Goal: Task Accomplishment & Management: Manage account settings

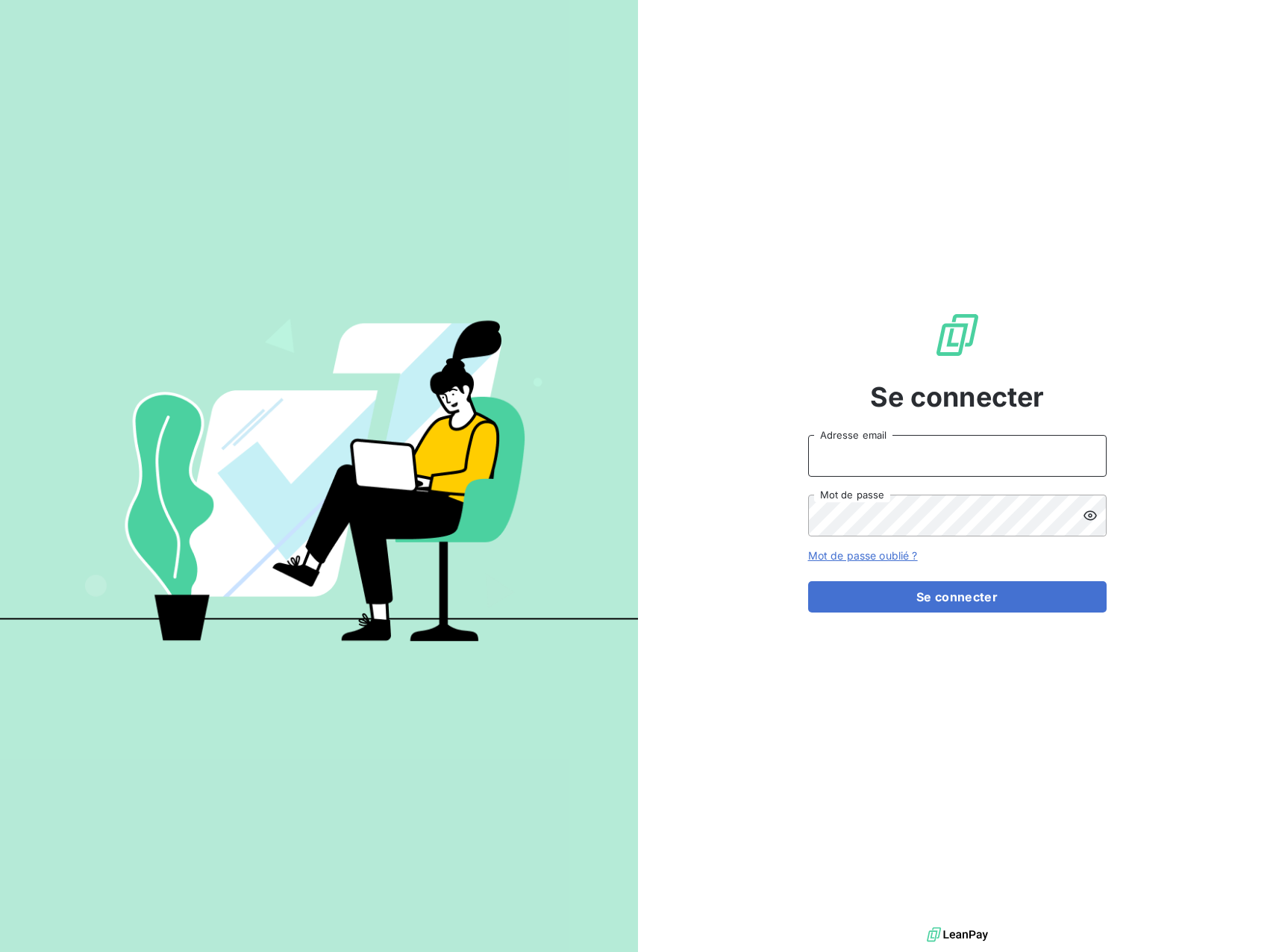
type input "Vissouvanadin"
drag, startPoint x: 850, startPoint y: 454, endPoint x: 656, endPoint y: 452, distance: 194.0
click at [656, 452] on div "Se connecter Vissouvanadin Adresse email Mot de passe Mot de passe oublié ? Se …" at bounding box center [956, 462] width 638 height 923
type input "kugen.vissouvanadin@orixamedia.com"
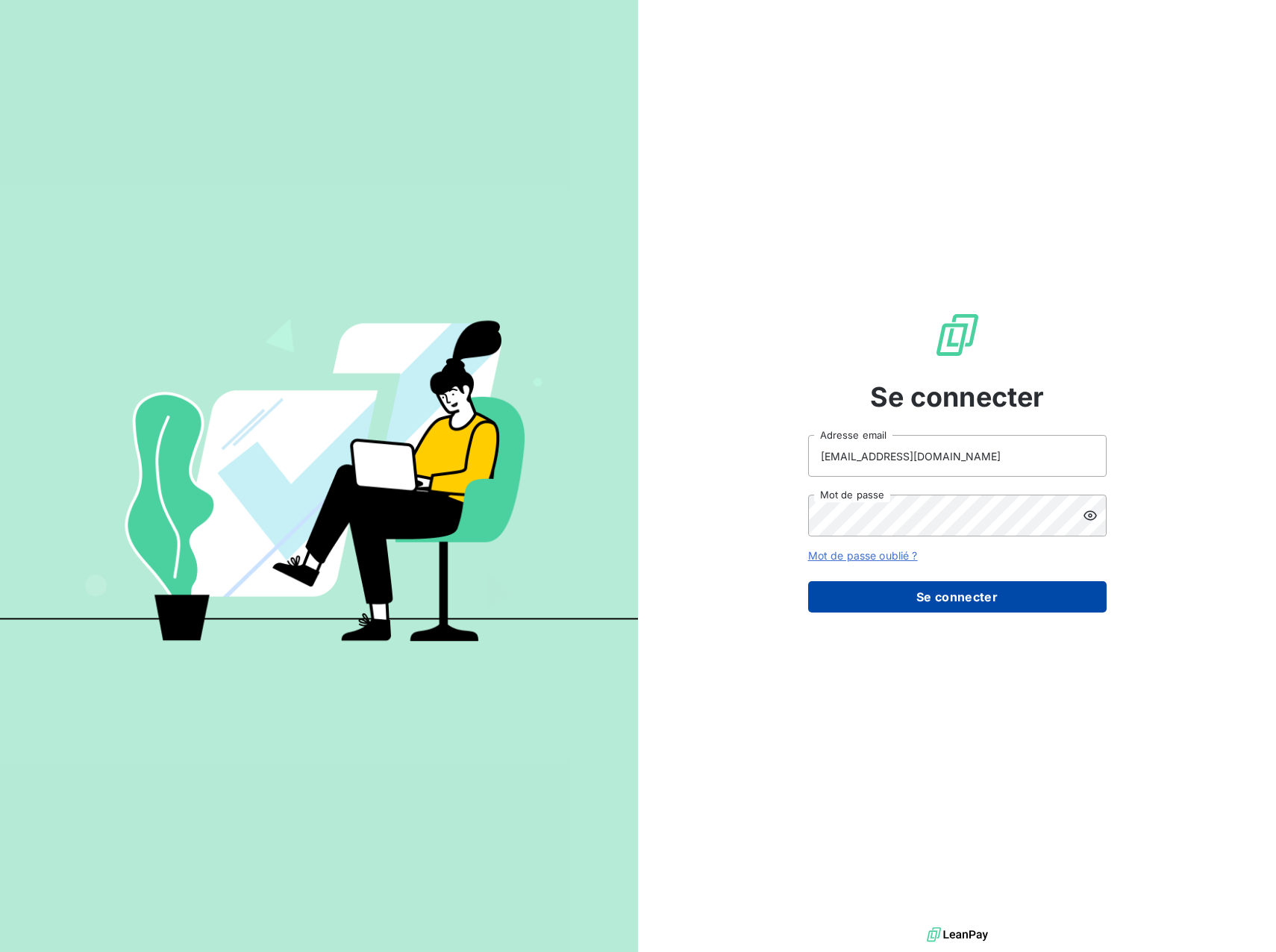
click at [1017, 601] on button "Se connecter" at bounding box center [957, 597] width 299 height 32
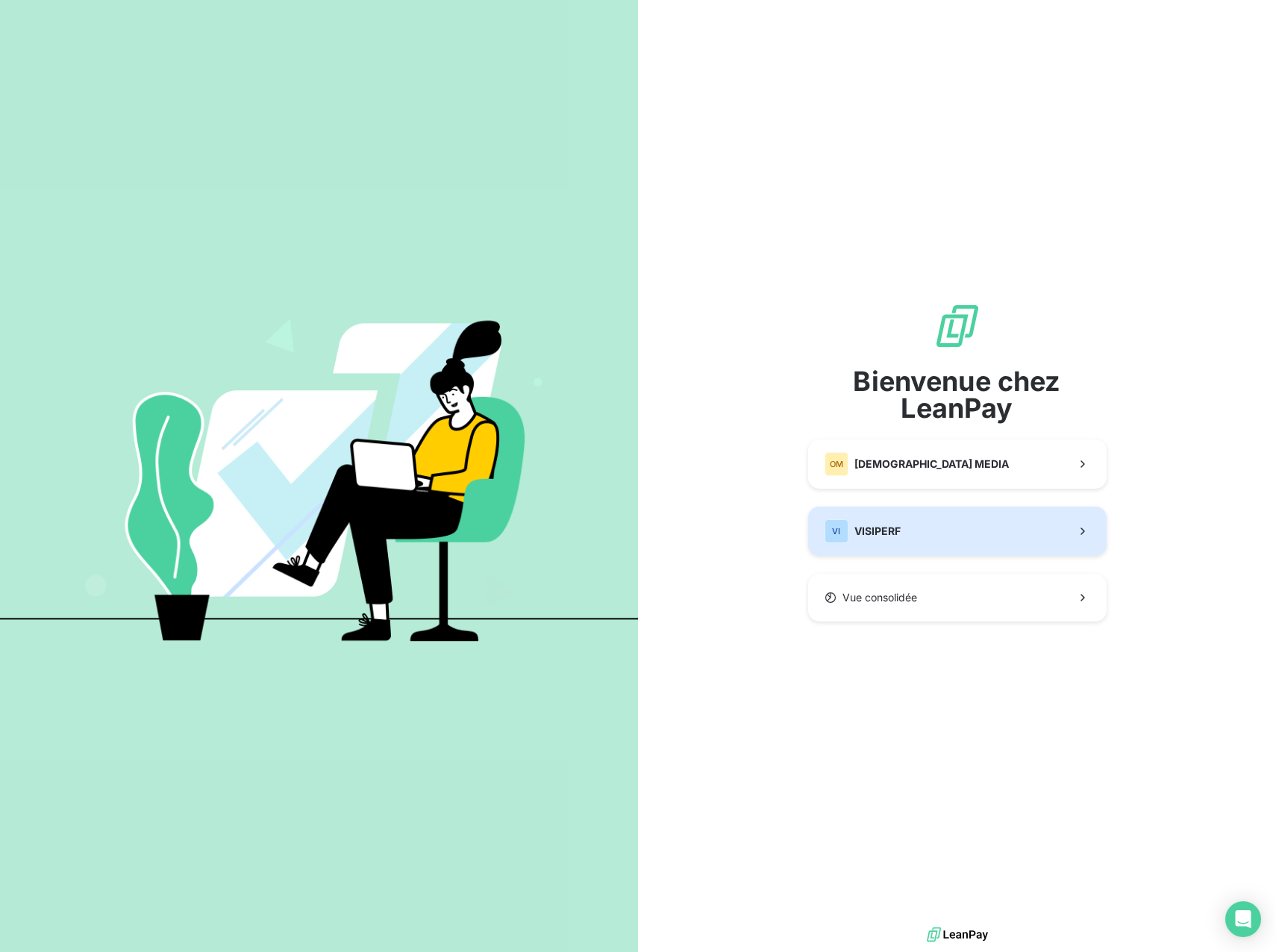
click at [988, 538] on button "VI VISIPERF" at bounding box center [957, 531] width 299 height 50
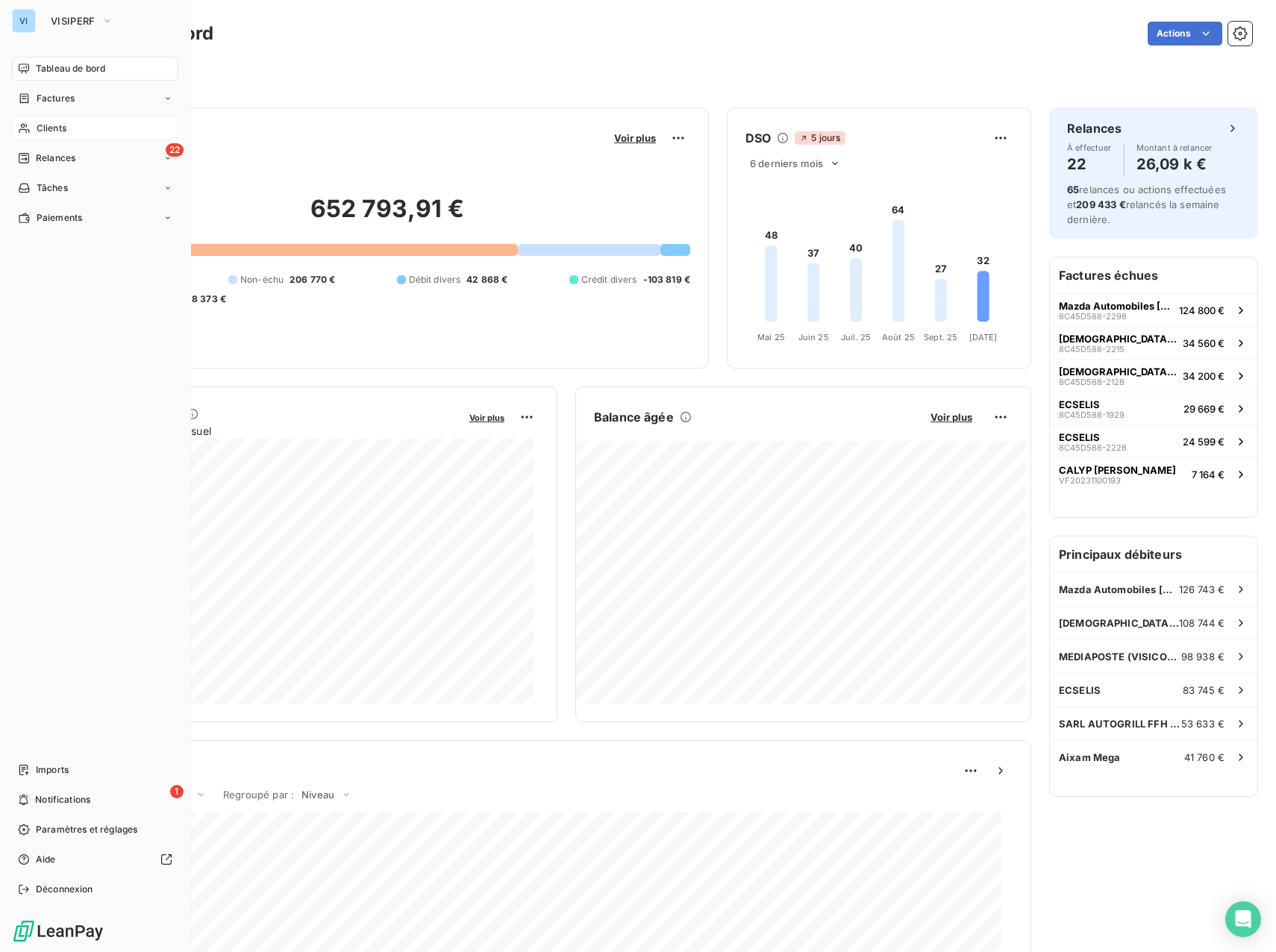
click at [65, 130] on span "Clients" at bounding box center [52, 128] width 30 height 14
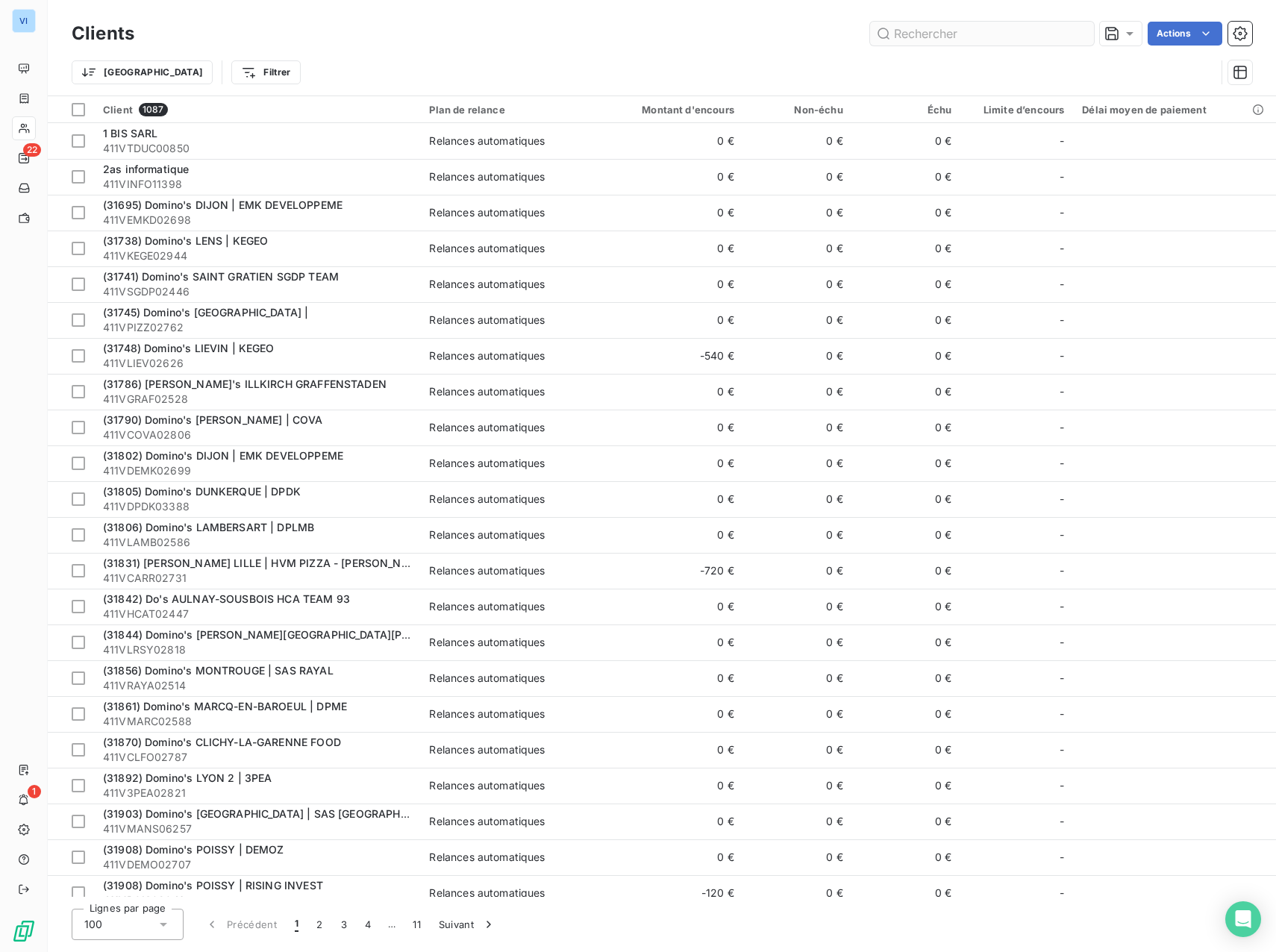
click at [952, 39] on input "text" at bounding box center [981, 34] width 223 height 24
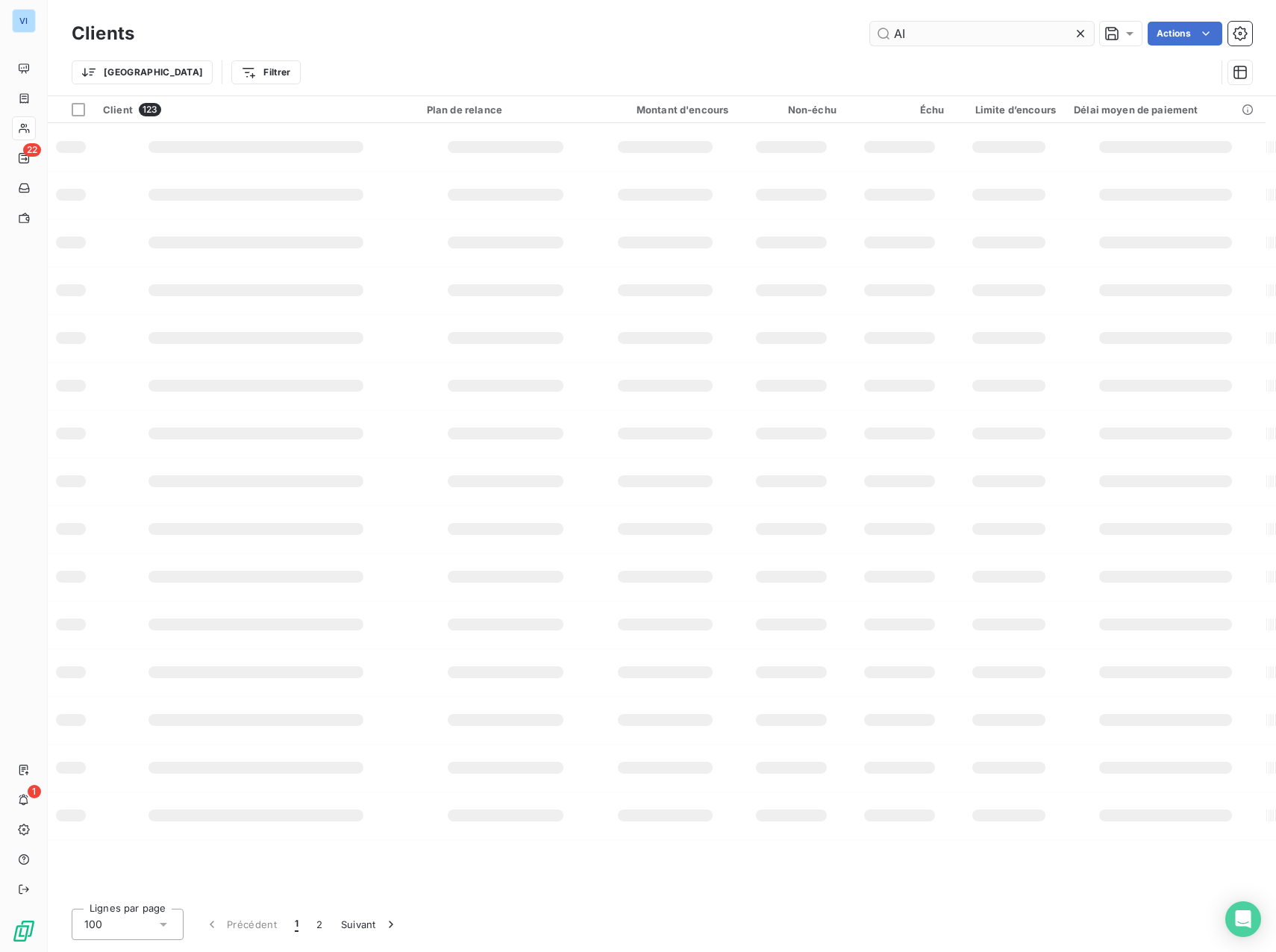
type input "A"
type input "VSP 77"
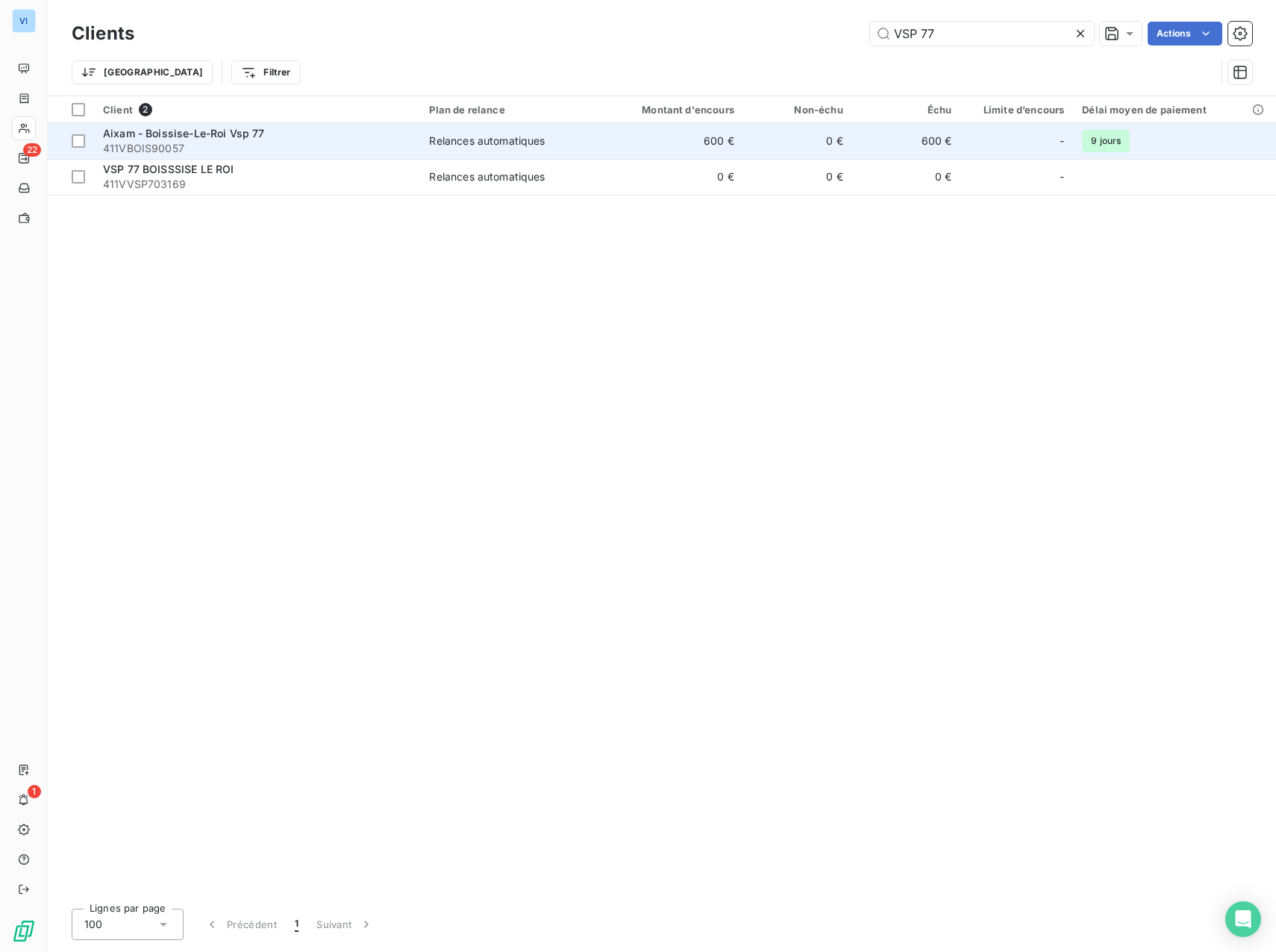
click at [767, 131] on td "0 €" at bounding box center [797, 141] width 109 height 36
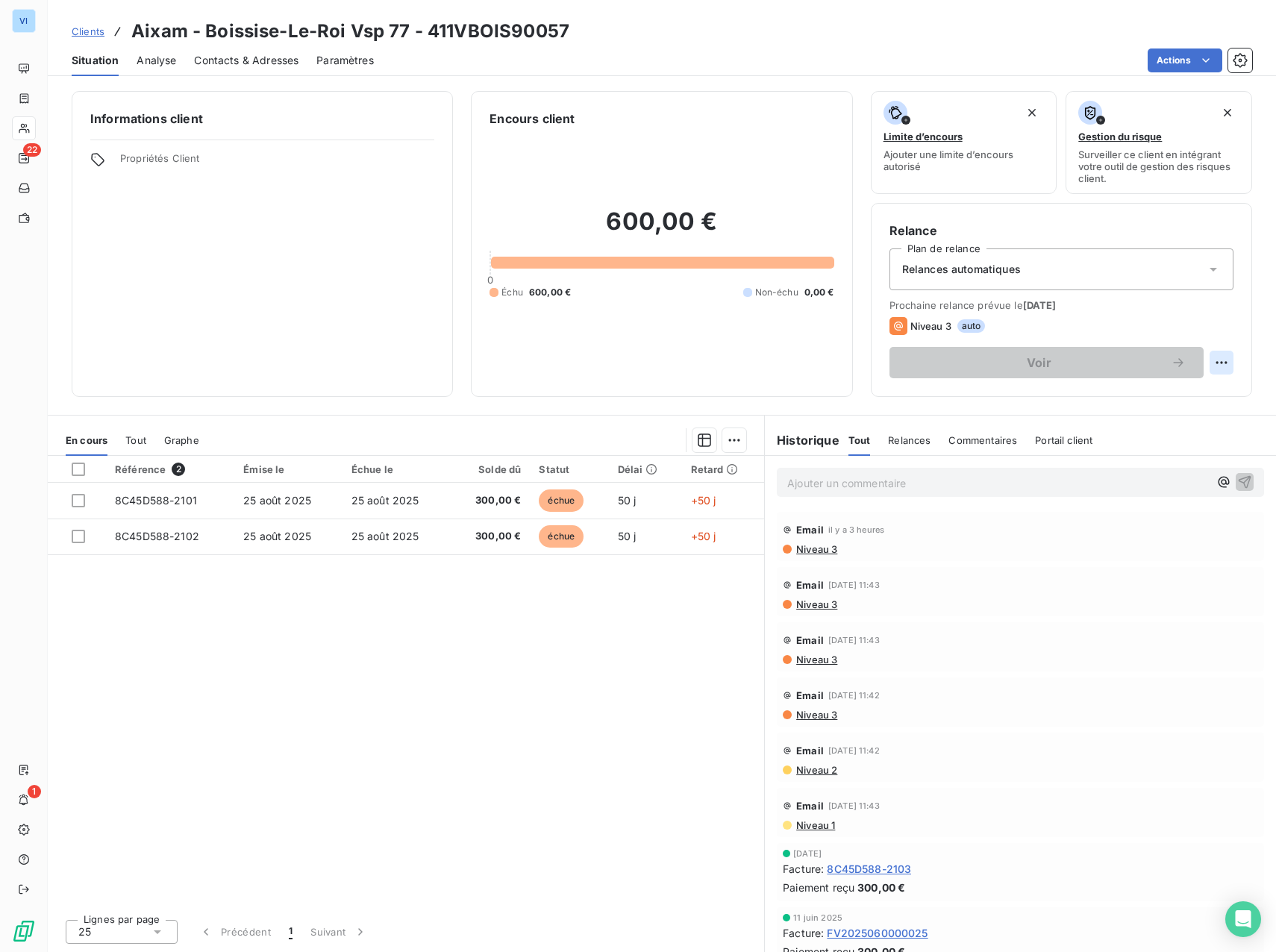
click at [1226, 355] on html "VI 22 1 Clients Aixam - Boissise-Le-Roi Vsp 77 - 411VBOIS90057 Situation Analys…" at bounding box center [638, 476] width 1276 height 952
click at [1214, 335] on html "VI 22 1 Clients Aixam - Boissise-Le-Roi Vsp 77 - 411VBOIS90057 Situation Analys…" at bounding box center [638, 476] width 1276 height 952
click at [1220, 366] on html "VI 22 1 Clients Aixam - Boissise-Le-Roi Vsp 77 - 411VBOIS90057 Situation Analys…" at bounding box center [638, 476] width 1276 height 952
click at [1211, 396] on div "Replanifier cette action" at bounding box center [1160, 395] width 134 height 24
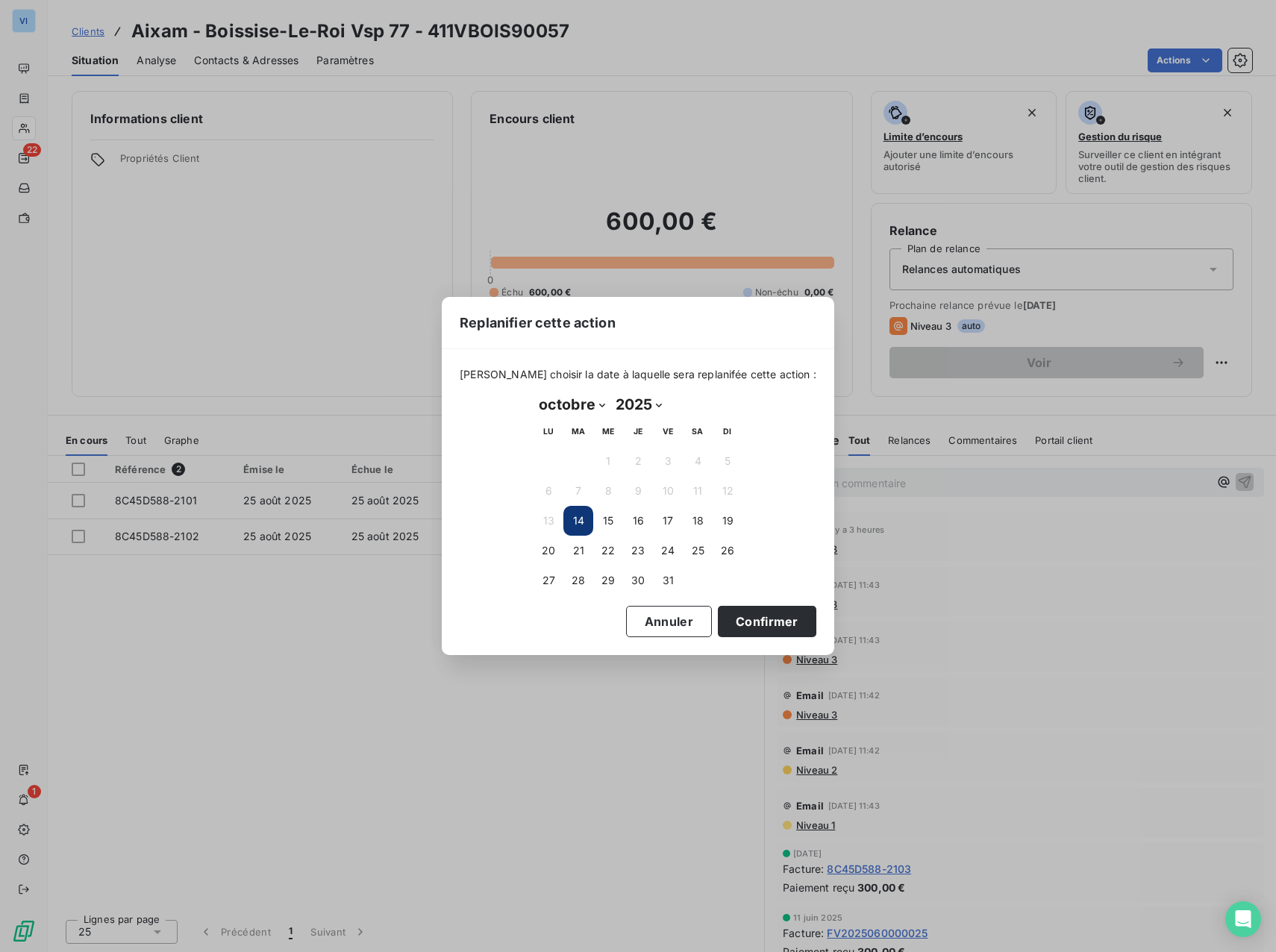
click at [582, 406] on select "janvier février mars avril mai juin juillet août septembre octobre novembre déc…" at bounding box center [571, 404] width 76 height 24
select select "10"
click at [533, 392] on select "janvier février mars avril mai juin juillet août septembre octobre novembre déc…" at bounding box center [571, 404] width 76 height 24
click at [726, 582] on button "30" at bounding box center [728, 581] width 30 height 30
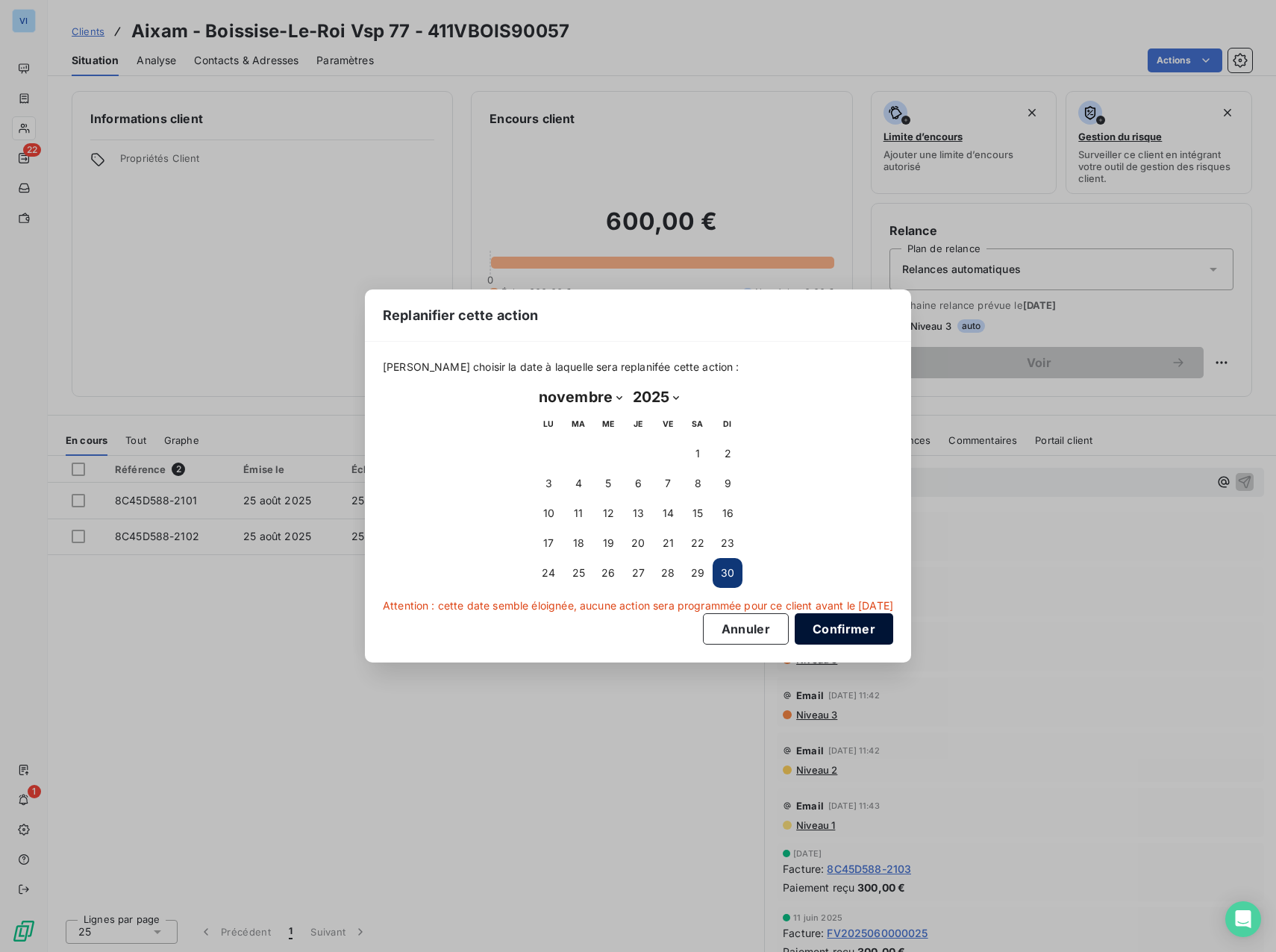
click at [882, 627] on button "Confirmer" at bounding box center [843, 629] width 98 height 32
